Goal: Information Seeking & Learning: Understand process/instructions

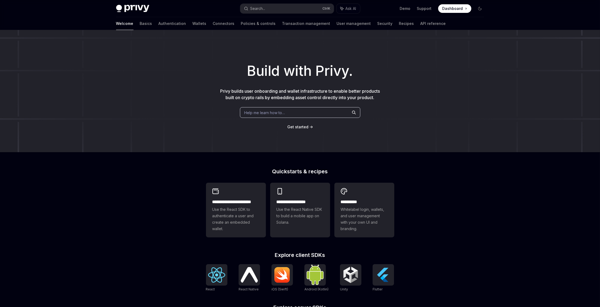
click at [447, 9] on span "Dashboard" at bounding box center [453, 8] width 21 height 5
click at [213, 23] on link "Connectors" at bounding box center [224, 23] width 22 height 13
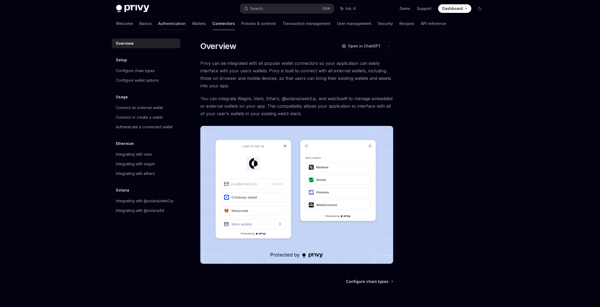
click at [158, 24] on link "Authentication" at bounding box center [172, 23] width 28 height 13
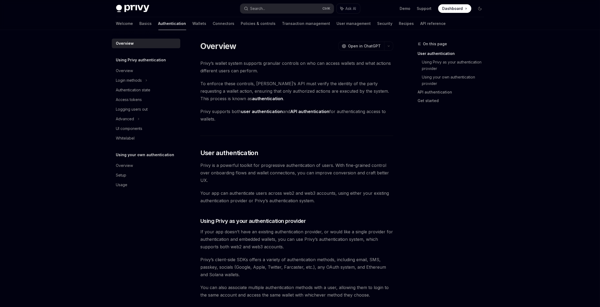
drag, startPoint x: 60, startPoint y: 84, endPoint x: 76, endPoint y: 84, distance: 15.8
click at [132, 81] on div "Login methods" at bounding box center [129, 80] width 26 height 6
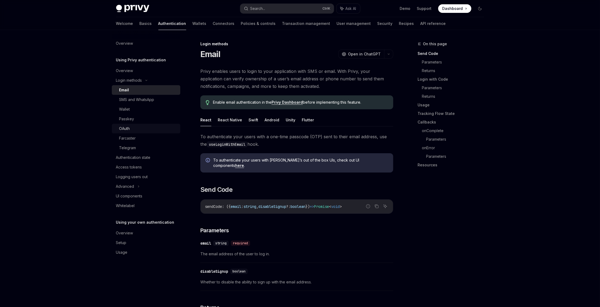
click at [131, 128] on div "OAuth" at bounding box center [148, 128] width 58 height 6
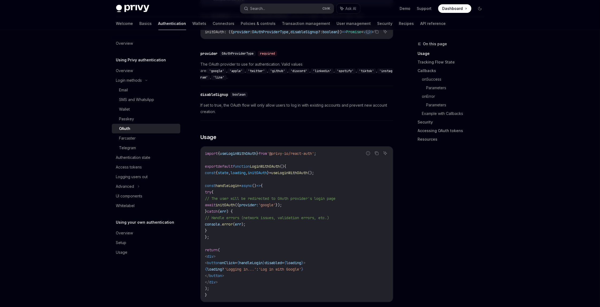
scroll to position [241, 0]
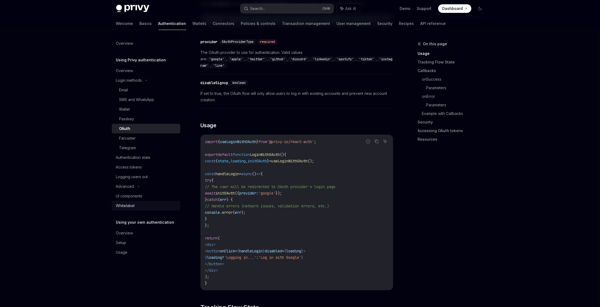
click at [140, 204] on div "Whitelabel" at bounding box center [146, 205] width 61 height 6
type textarea "*"
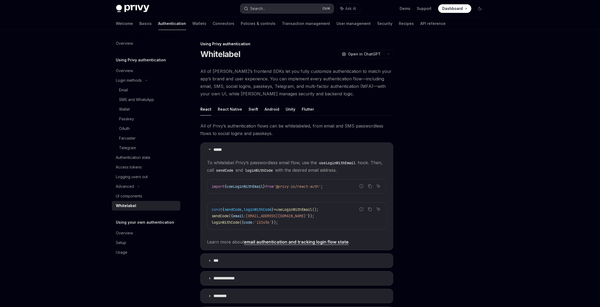
click at [269, 8] on button "Search... Ctrl K" at bounding box center [287, 9] width 94 height 10
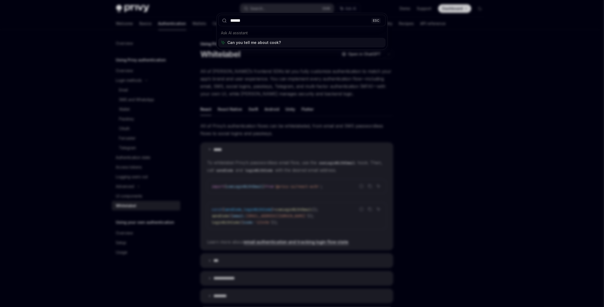
type input "*******"
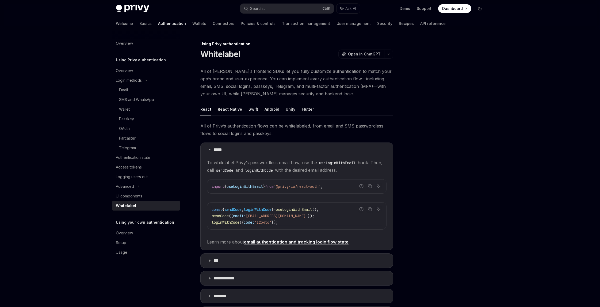
type textarea "*"
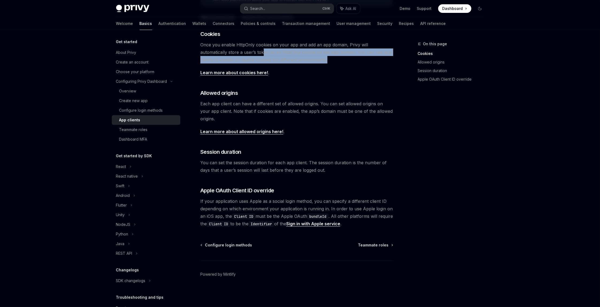
drag, startPoint x: 234, startPoint y: 49, endPoint x: 333, endPoint y: 60, distance: 100.1
click at [333, 60] on span "Once you enable HttpOnly cookies on your app and add an app domain, Privy will …" at bounding box center [296, 52] width 193 height 22
click at [338, 61] on span "Once you enable HttpOnly cookies on your app and add an app domain, Privy will …" at bounding box center [296, 52] width 193 height 22
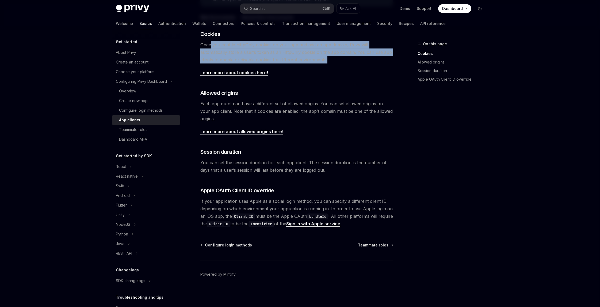
drag, startPoint x: 337, startPoint y: 62, endPoint x: 261, endPoint y: 55, distance: 76.1
click at [211, 46] on span "Once you enable HttpOnly cookies on your app and add an app domain, Privy will …" at bounding box center [296, 52] width 193 height 22
click at [326, 61] on span "Once you enable HttpOnly cookies on your app and add an app domain, Privy will …" at bounding box center [296, 52] width 193 height 22
drag, startPoint x: 341, startPoint y: 62, endPoint x: 231, endPoint y: 45, distance: 111.4
click at [231, 45] on span "Once you enable HttpOnly cookies on your app and add an app domain, Privy will …" at bounding box center [296, 52] width 193 height 22
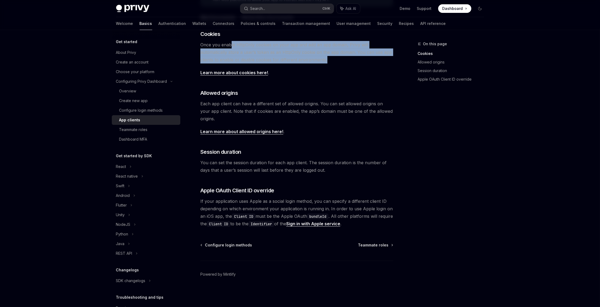
click at [362, 61] on span "Once you enable HttpOnly cookies on your app and add an app domain, Privy will …" at bounding box center [296, 52] width 193 height 22
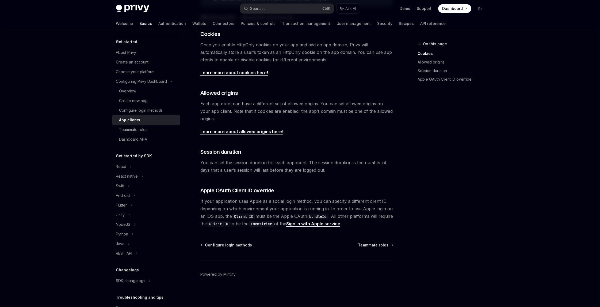
drag, startPoint x: 527, startPoint y: 169, endPoint x: 442, endPoint y: 288, distance: 145.7
click at [444, 288] on div "On this page Cookies Allowed origins Session duration Apple OAuth Client ID ove…" at bounding box center [447, 174] width 81 height 266
click at [288, 269] on footer "Powered by Mintlify" at bounding box center [296, 283] width 193 height 46
click at [527, 23] on div at bounding box center [300, 15] width 600 height 30
click at [519, 70] on div "Privy Docs home page Search... Ctrl K Ask AI Demo Support Dashboard Dashboard S…" at bounding box center [300, 92] width 600 height 427
